Goal: Find specific page/section

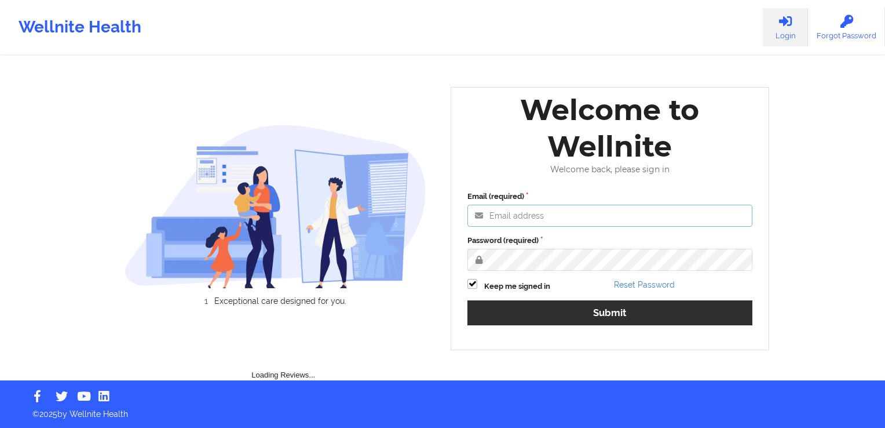
type input "[PERSON_NAME][EMAIL_ADDRESS][DOMAIN_NAME]"
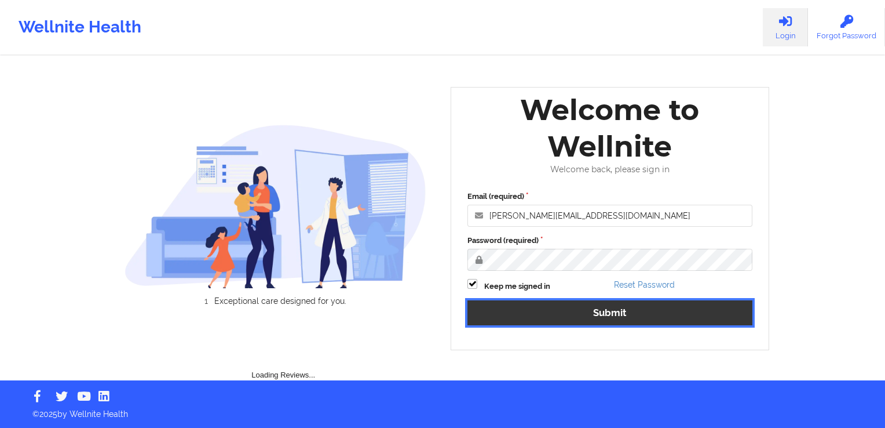
click at [586, 314] on button "Submit" at bounding box center [610, 312] width 285 height 25
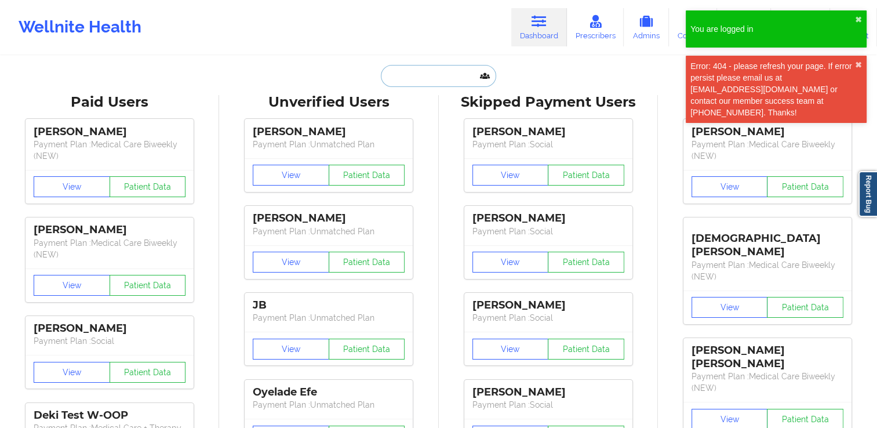
click at [432, 72] on input "text" at bounding box center [438, 76] width 115 height 22
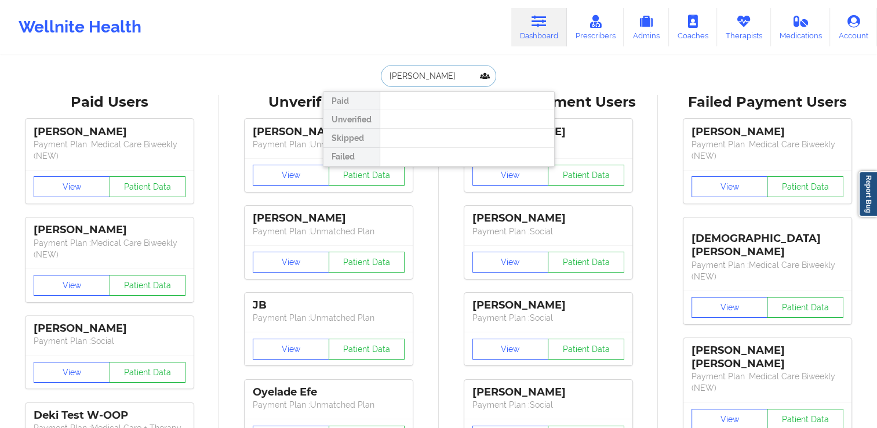
type input "[PERSON_NAME]"
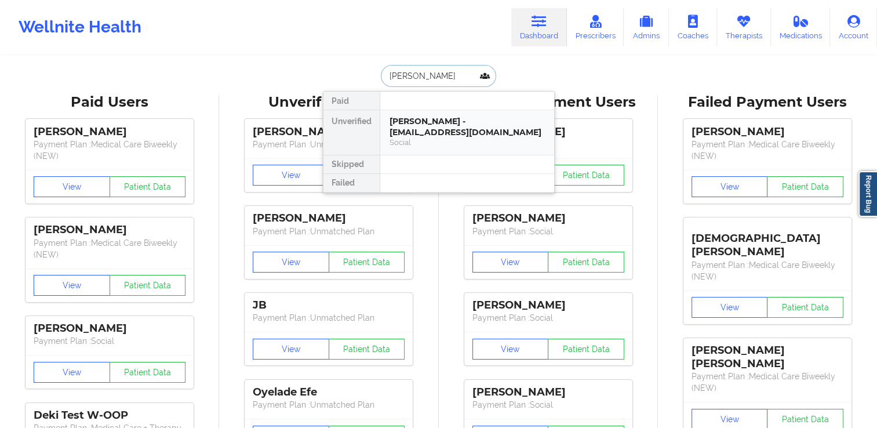
click at [442, 122] on div "[PERSON_NAME] - [EMAIL_ADDRESS][DOMAIN_NAME]" at bounding box center [466, 126] width 155 height 21
